Goal: Task Accomplishment & Management: Manage account settings

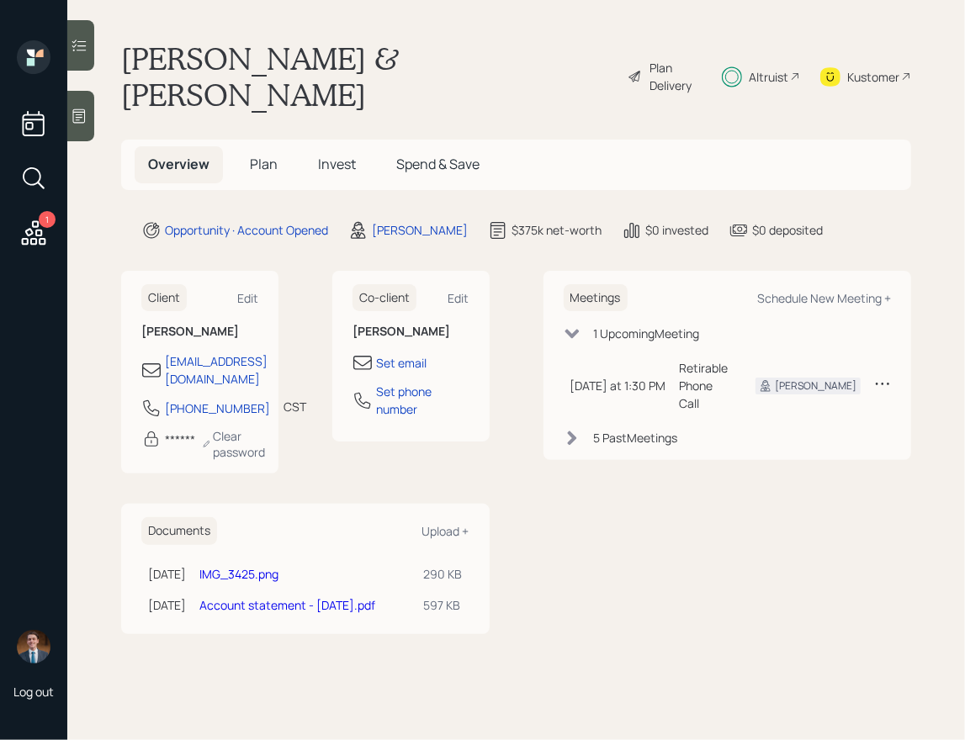
click at [263, 146] on h5 "Plan" at bounding box center [263, 164] width 55 height 36
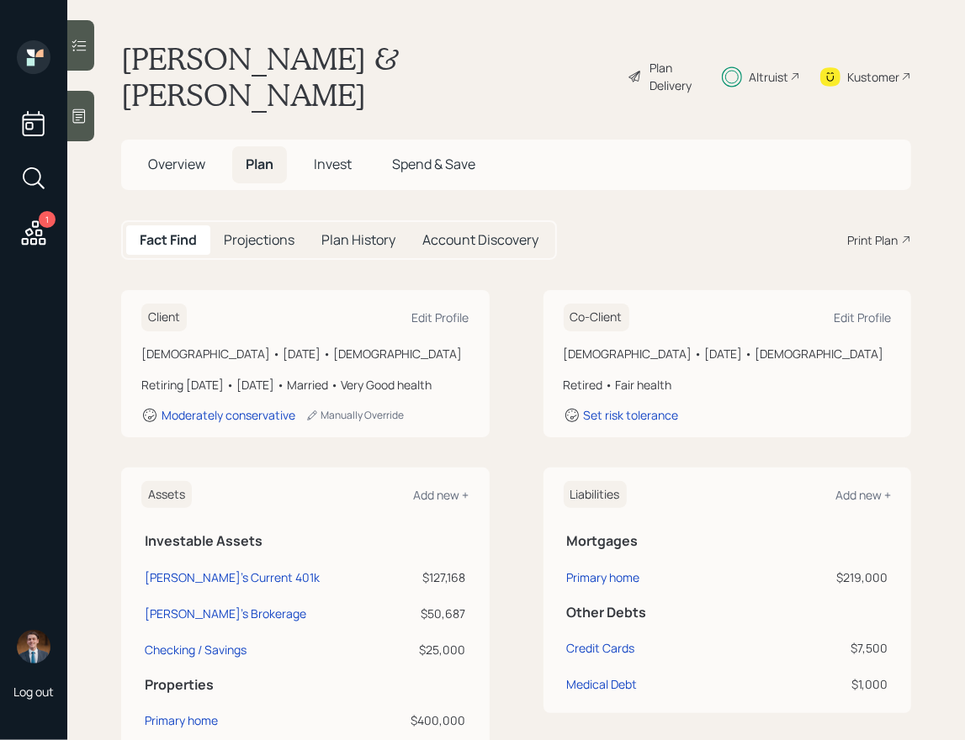
click at [325, 155] on span "Invest" at bounding box center [333, 164] width 38 height 19
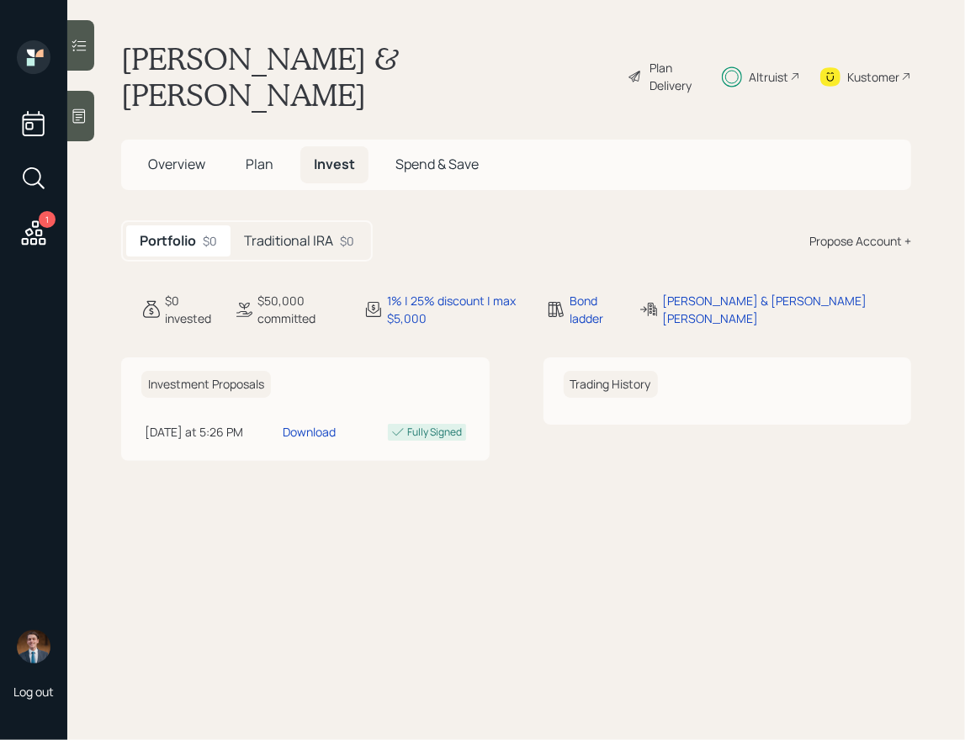
click at [301, 233] on h5 "Traditional IRA" at bounding box center [288, 241] width 89 height 16
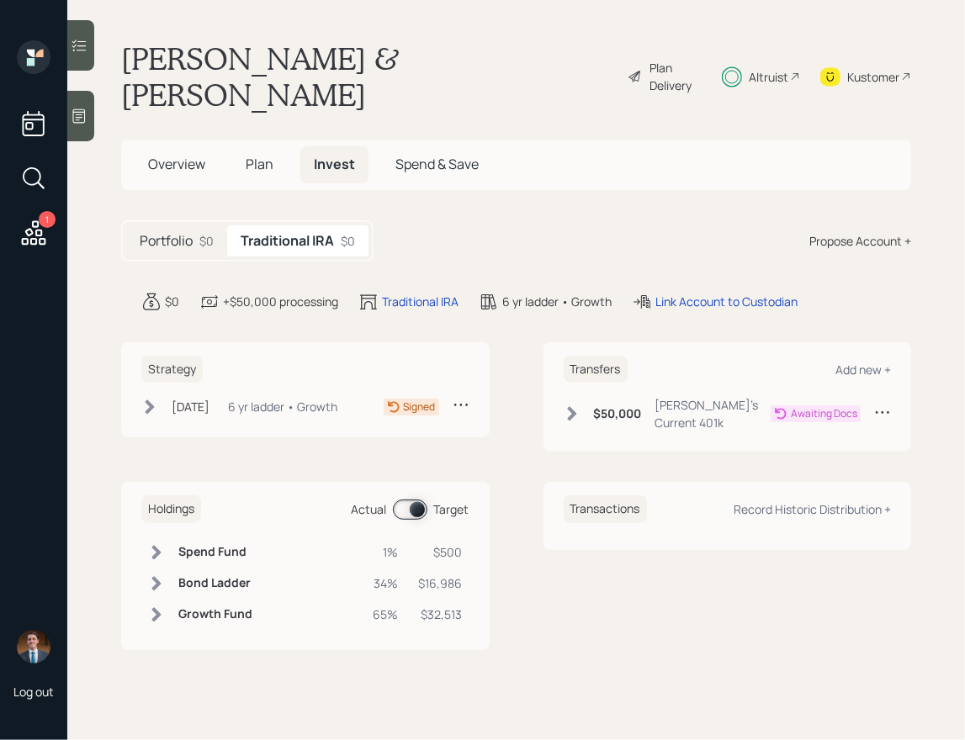
click at [574, 407] on icon at bounding box center [571, 414] width 9 height 14
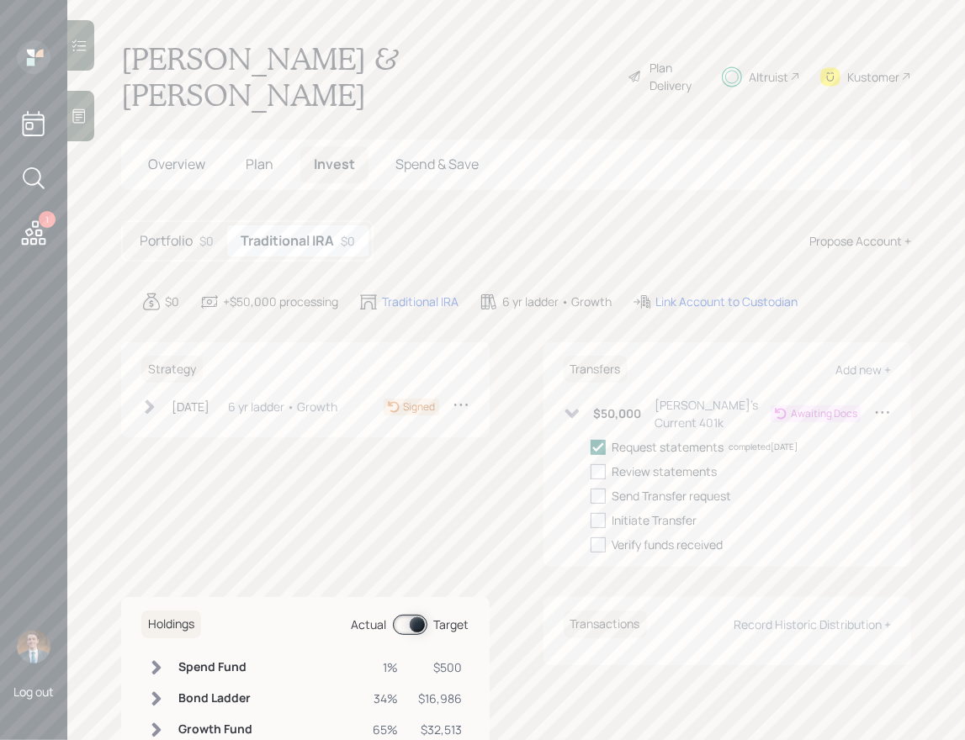
click at [576, 220] on div "Portfolio $0 Traditional IRA $0 Propose Account +" at bounding box center [516, 240] width 790 height 41
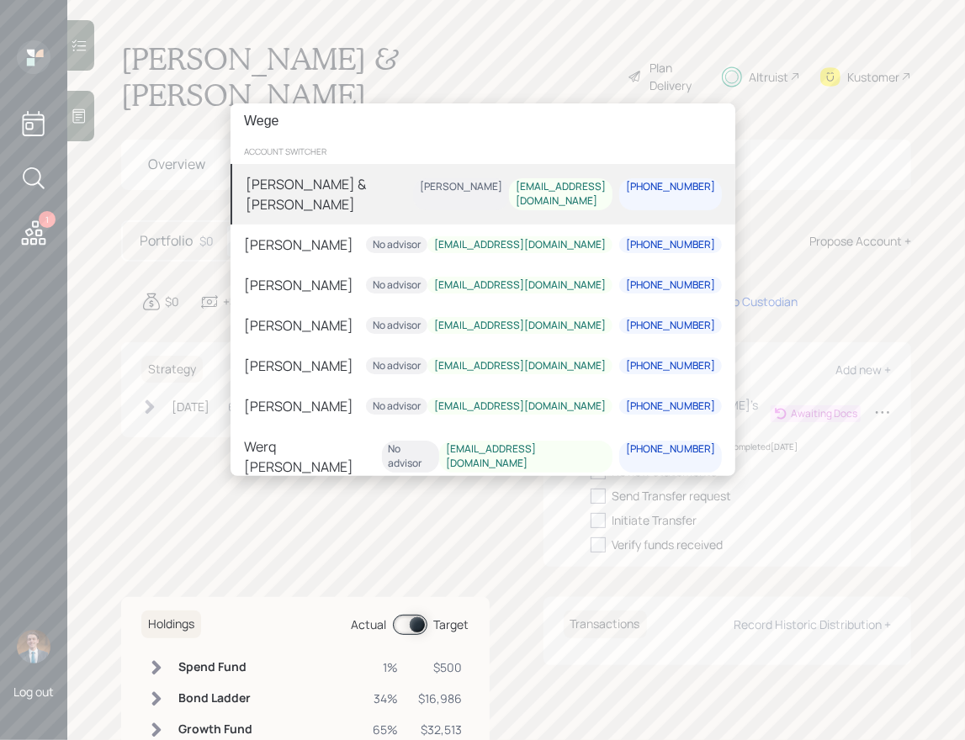
type input "Wege"
click at [305, 194] on div "[PERSON_NAME] & [PERSON_NAME]" at bounding box center [329, 194] width 167 height 40
